Goal: Task Accomplishment & Management: Complete application form

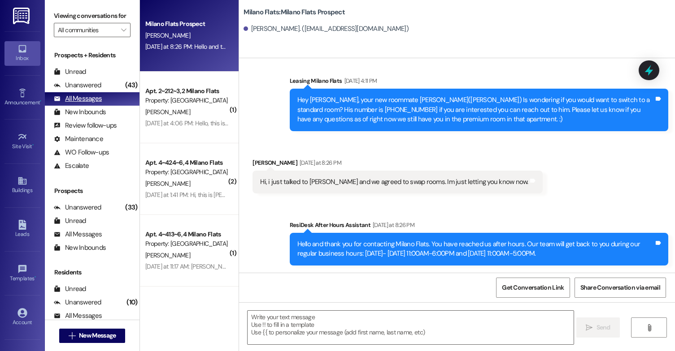
click at [96, 104] on div "All Messages" at bounding box center [78, 98] width 48 height 9
click at [105, 330] on button " New Message" at bounding box center [92, 336] width 66 height 14
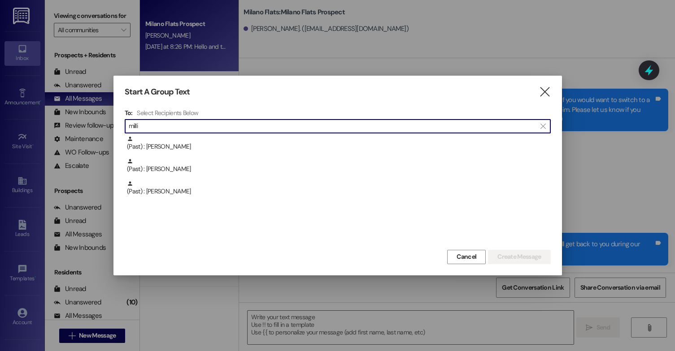
type input "millie"
click at [543, 97] on icon "" at bounding box center [544, 91] width 12 height 9
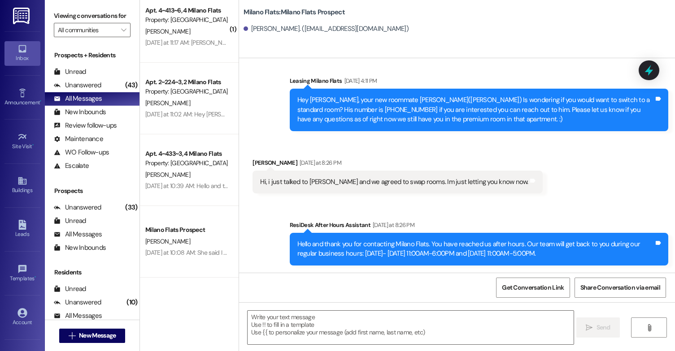
scroll to position [493, 0]
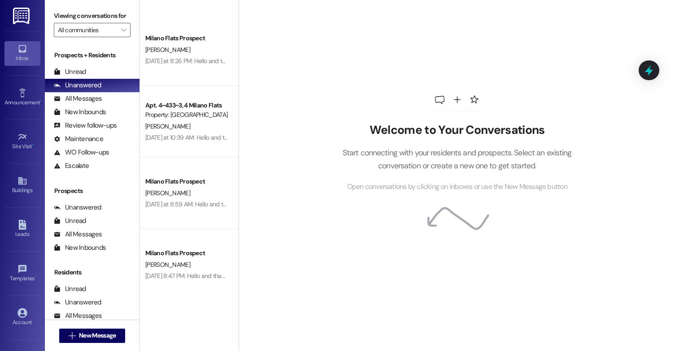
scroll to position [583, 0]
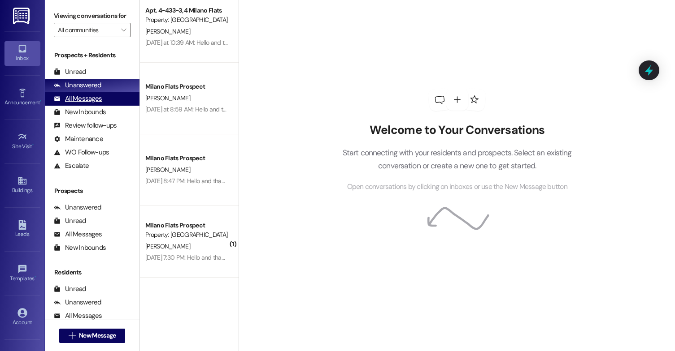
click at [87, 104] on div "All Messages" at bounding box center [78, 98] width 48 height 9
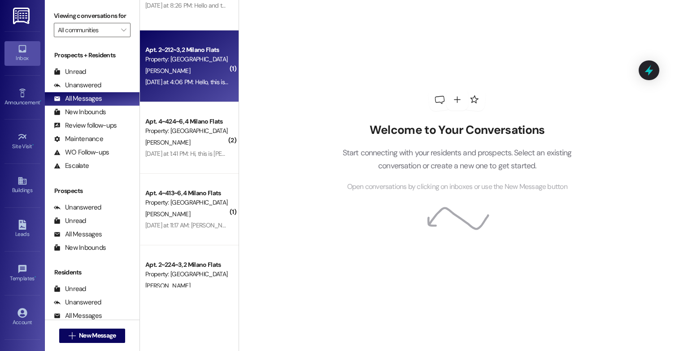
scroll to position [134, 0]
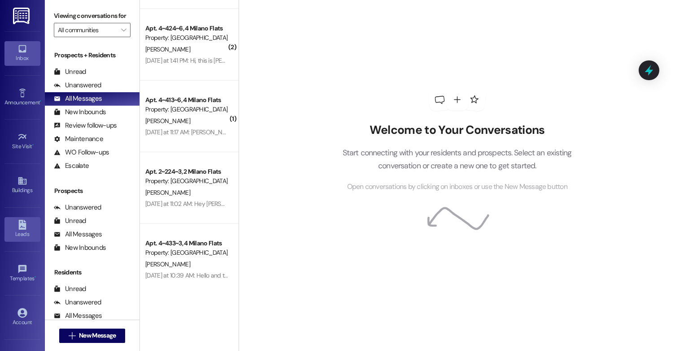
click at [27, 234] on div "Leads" at bounding box center [22, 234] width 45 height 9
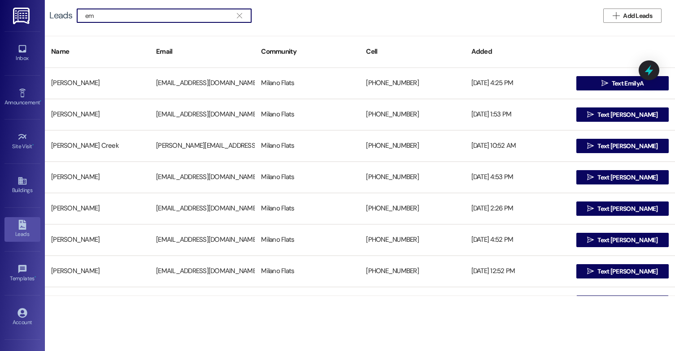
type input "e"
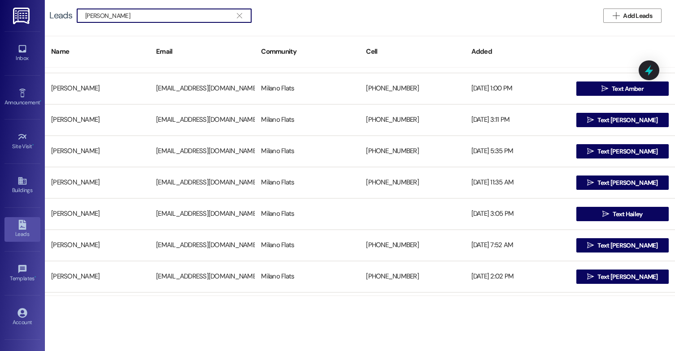
scroll to position [90, 0]
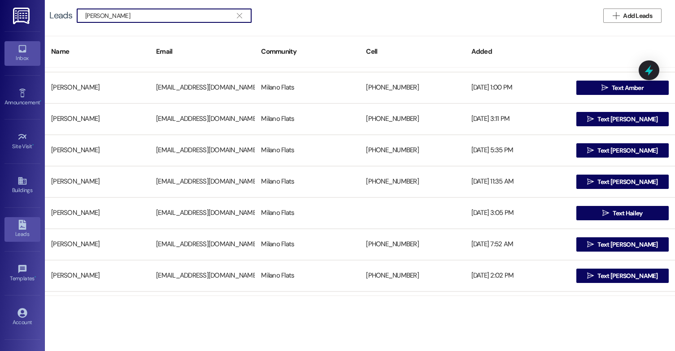
type input "[PERSON_NAME]"
click at [25, 52] on icon at bounding box center [22, 49] width 10 height 10
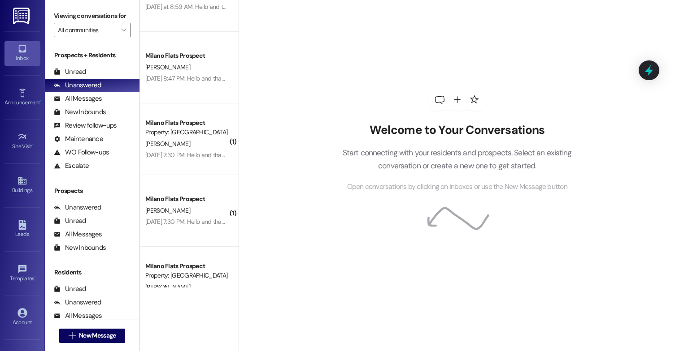
scroll to position [628, 0]
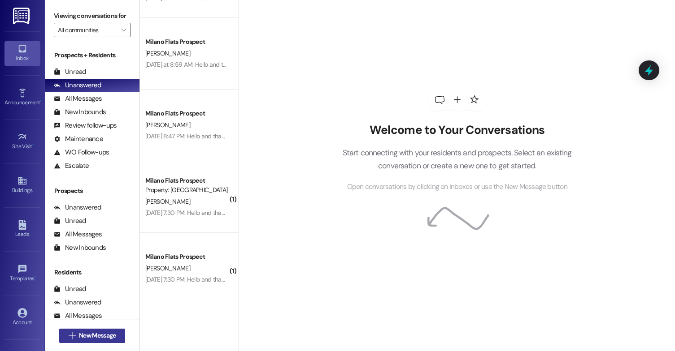
click at [87, 332] on span "New Message" at bounding box center [97, 335] width 37 height 9
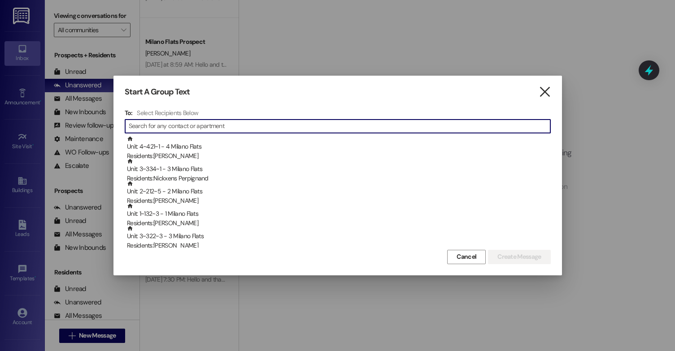
click at [541, 91] on icon "" at bounding box center [544, 91] width 12 height 9
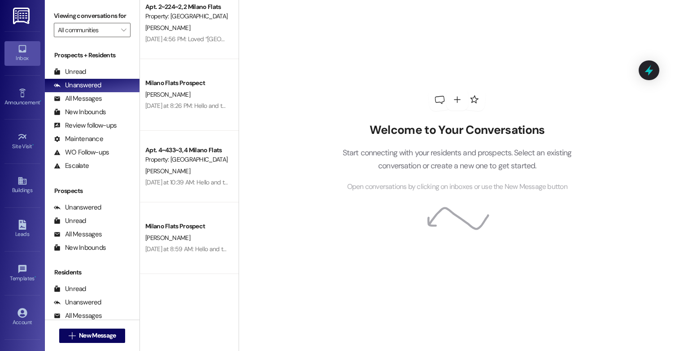
scroll to position [448, 0]
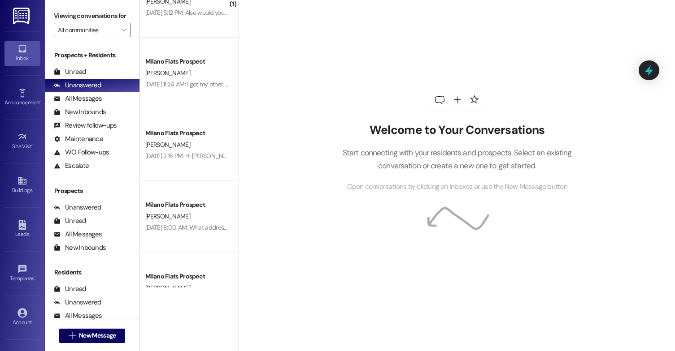
scroll to position [1704, 0]
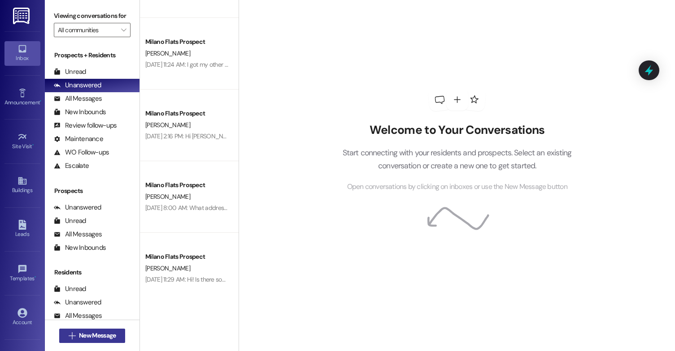
click at [110, 338] on span "New Message" at bounding box center [97, 335] width 37 height 9
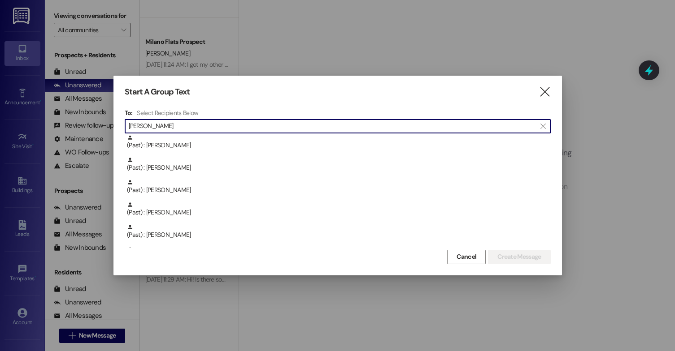
scroll to position [381, 0]
type input "[PERSON_NAME]"
click at [543, 94] on icon "" at bounding box center [544, 91] width 12 height 9
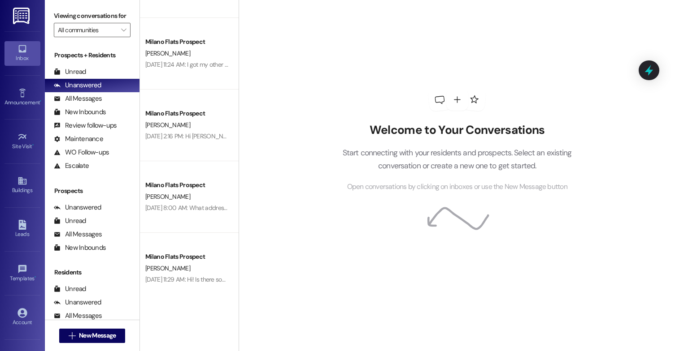
click at [21, 212] on div "Leads Go to Leads" at bounding box center [22, 230] width 36 height 44
click at [21, 217] on link "Leads" at bounding box center [22, 229] width 36 height 24
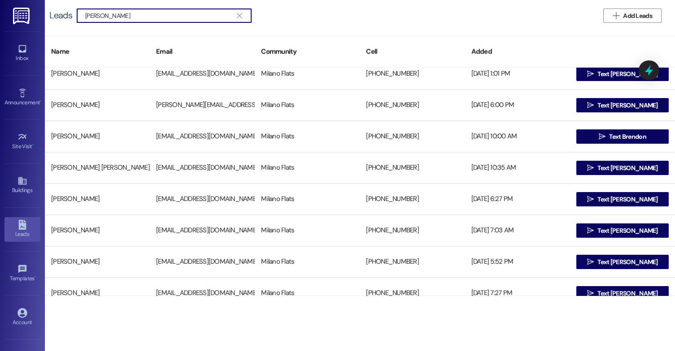
scroll to position [1340, 0]
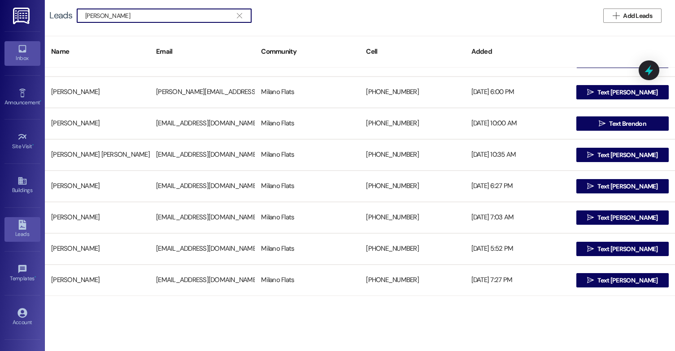
type input "[PERSON_NAME]"
click at [14, 59] on div "Inbox" at bounding box center [22, 58] width 45 height 9
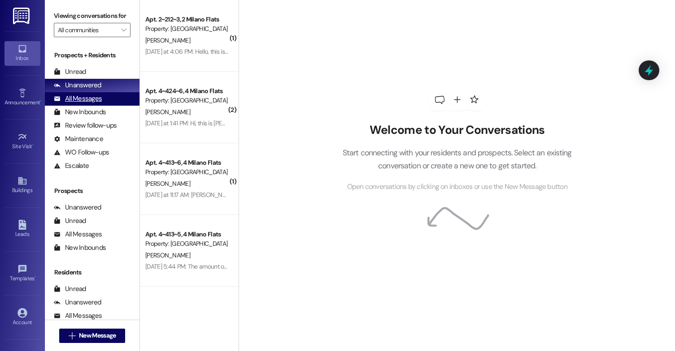
click at [80, 104] on div "All Messages" at bounding box center [78, 98] width 48 height 9
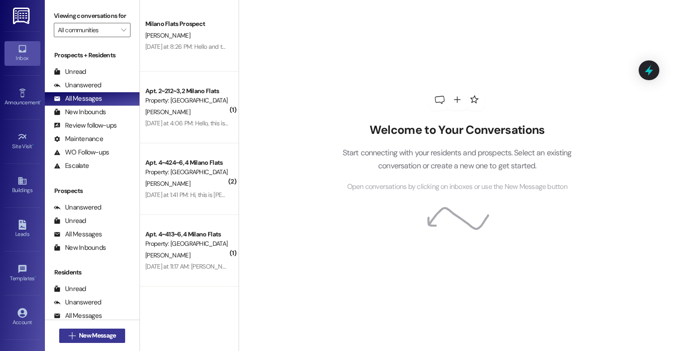
click at [85, 343] on button " New Message" at bounding box center [92, 336] width 66 height 14
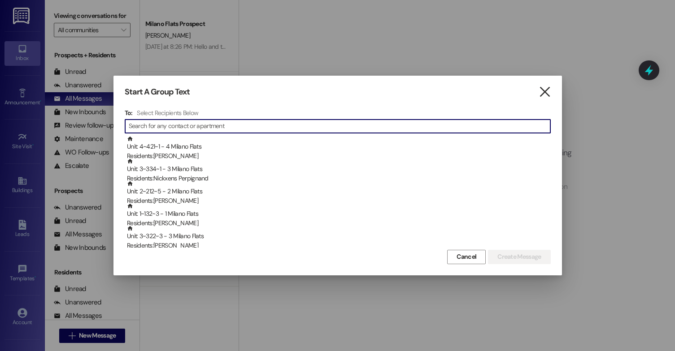
click at [542, 92] on icon "" at bounding box center [544, 91] width 12 height 9
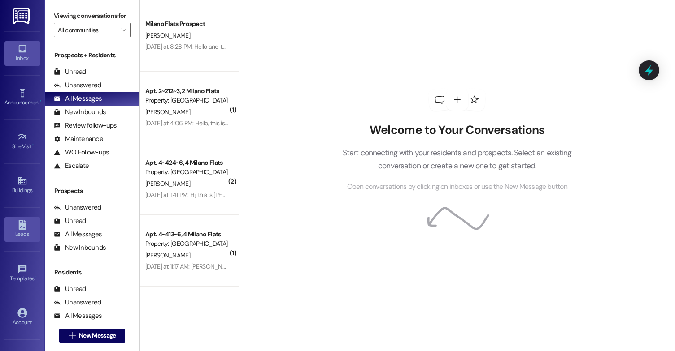
drag, startPoint x: 4, startPoint y: 234, endPoint x: 7, endPoint y: 230, distance: 5.5
click at [4, 234] on div "Leads" at bounding box center [22, 234] width 45 height 9
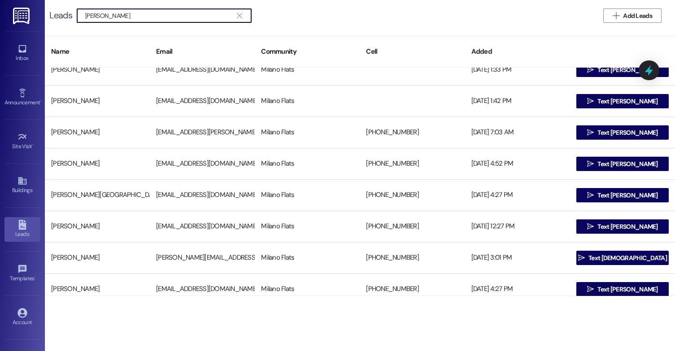
scroll to position [807, 0]
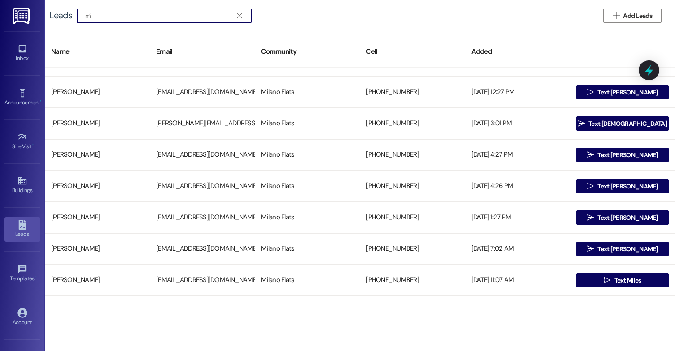
type input "m"
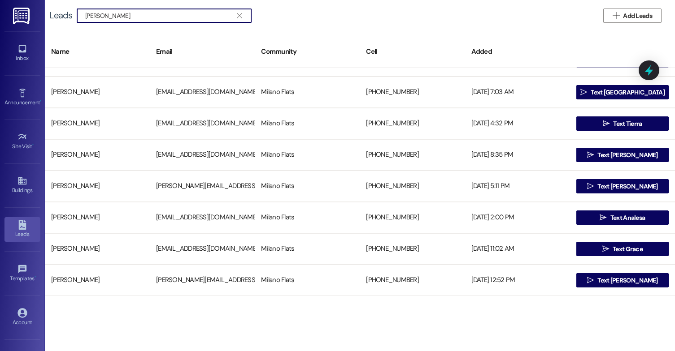
type input "[PERSON_NAME]"
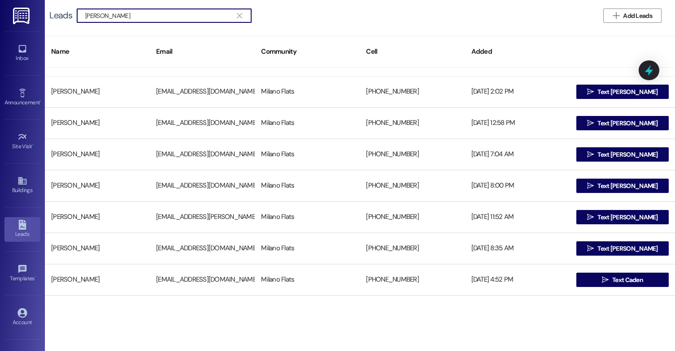
scroll to position [314, 0]
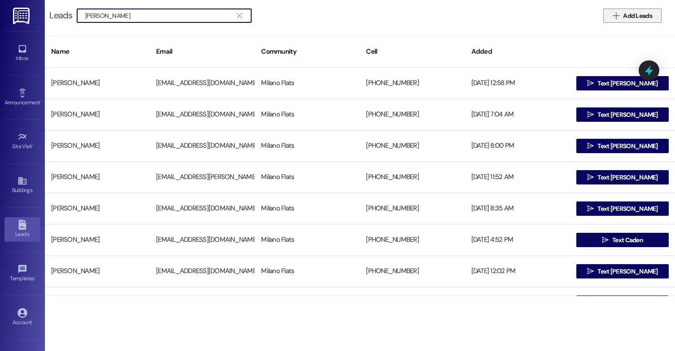
click at [632, 17] on span "Add Leads" at bounding box center [637, 15] width 29 height 9
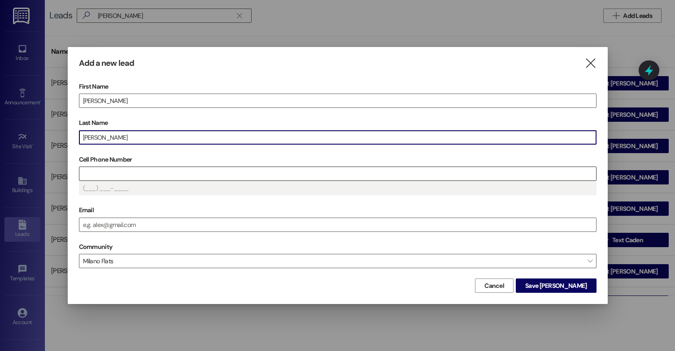
click at [120, 170] on input "Cell Phone Number" at bounding box center [337, 173] width 516 height 13
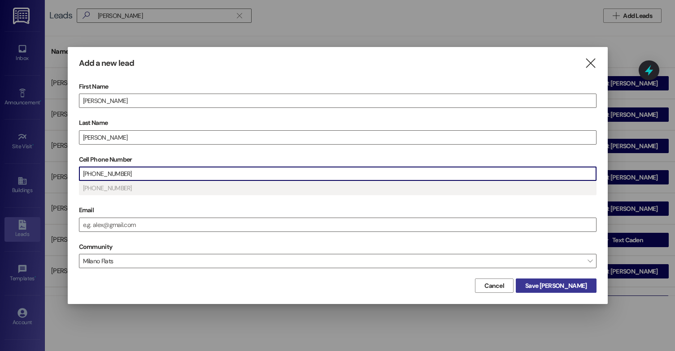
click at [572, 283] on span "Save Millie" at bounding box center [555, 286] width 61 height 9
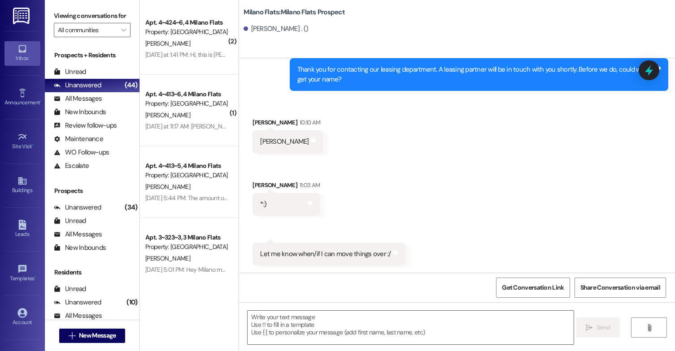
scroll to position [179, 0]
